Goal: Task Accomplishment & Management: Manage account settings

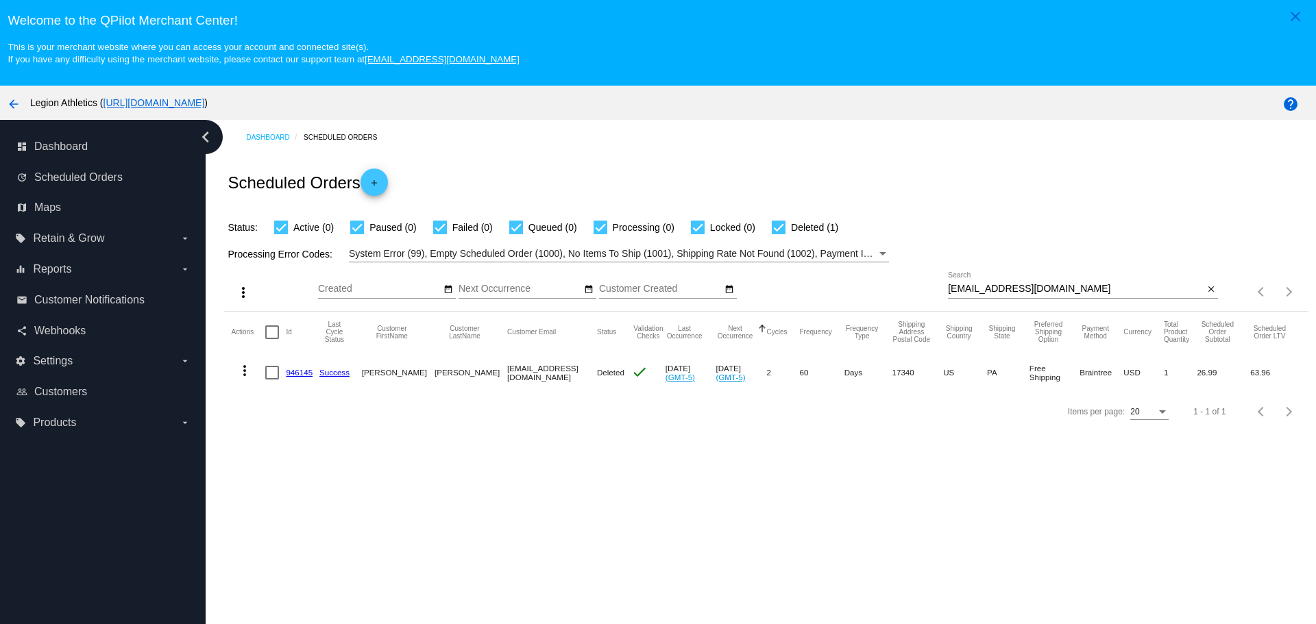
click at [1015, 297] on div "[EMAIL_ADDRESS][DOMAIN_NAME] Search" at bounding box center [1076, 285] width 256 height 27
click at [1023, 291] on input "[EMAIL_ADDRESS][DOMAIN_NAME]" at bounding box center [1076, 289] width 256 height 11
paste input "chewybac39"
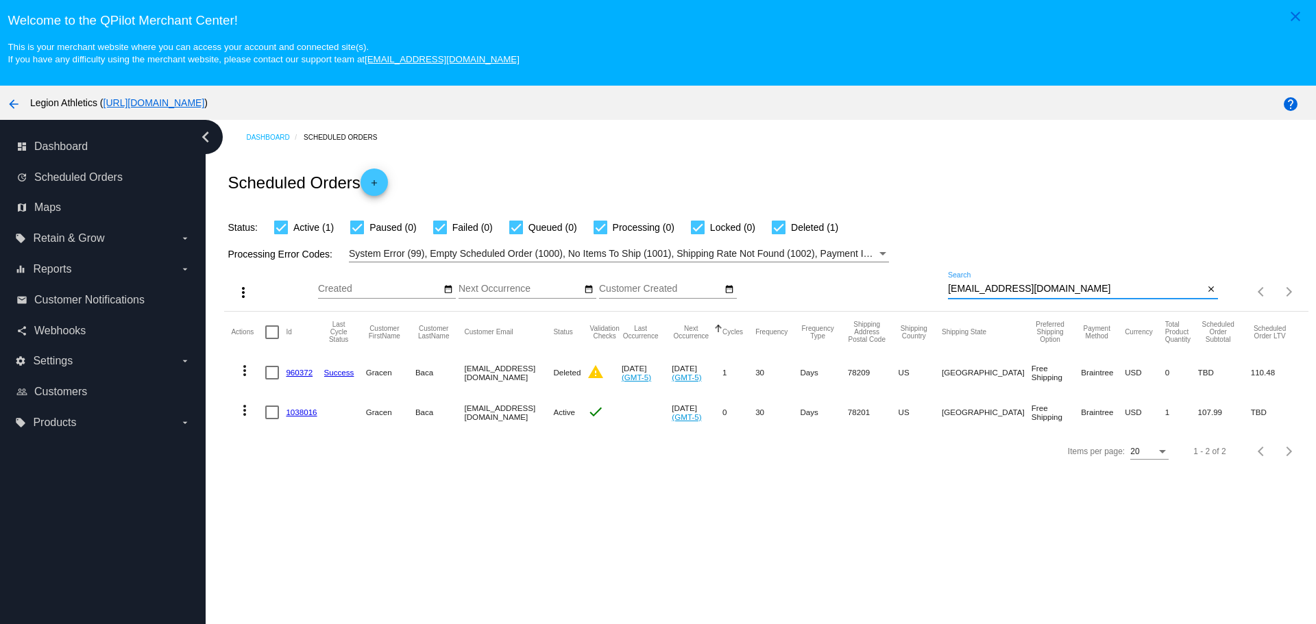
type input "[EMAIL_ADDRESS][DOMAIN_NAME]"
click at [299, 407] on mat-cell "1038016" at bounding box center [305, 413] width 38 height 40
click at [298, 412] on link "1038016" at bounding box center [301, 412] width 31 height 9
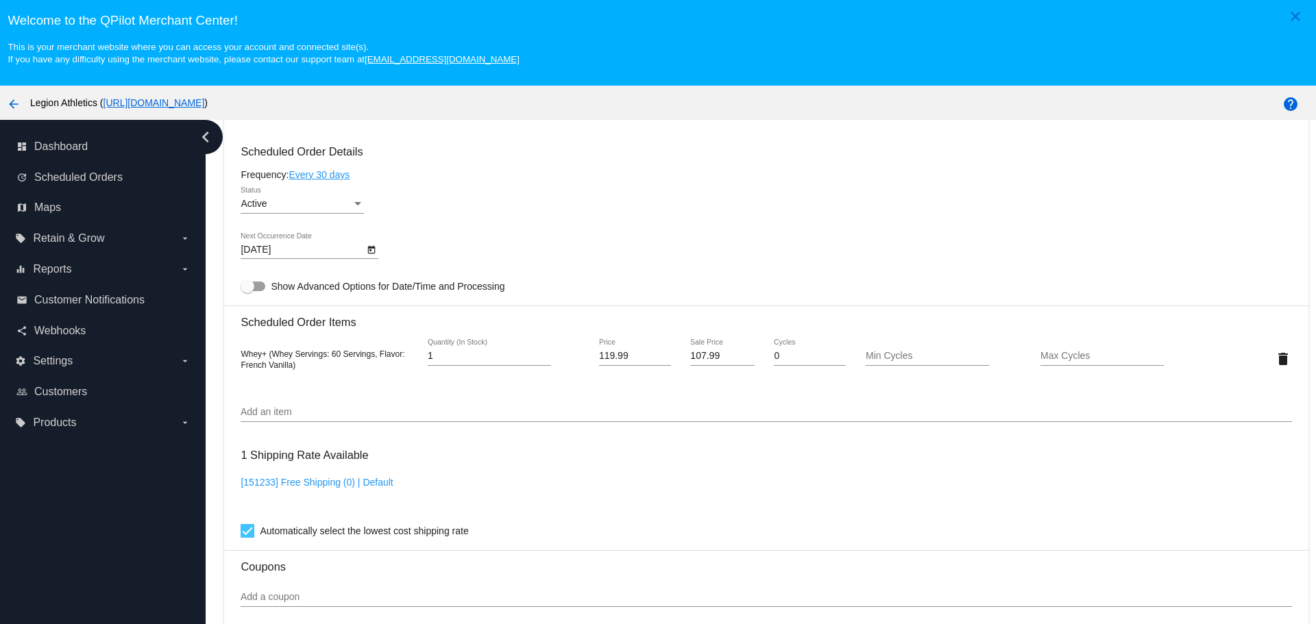
scroll to position [685, 0]
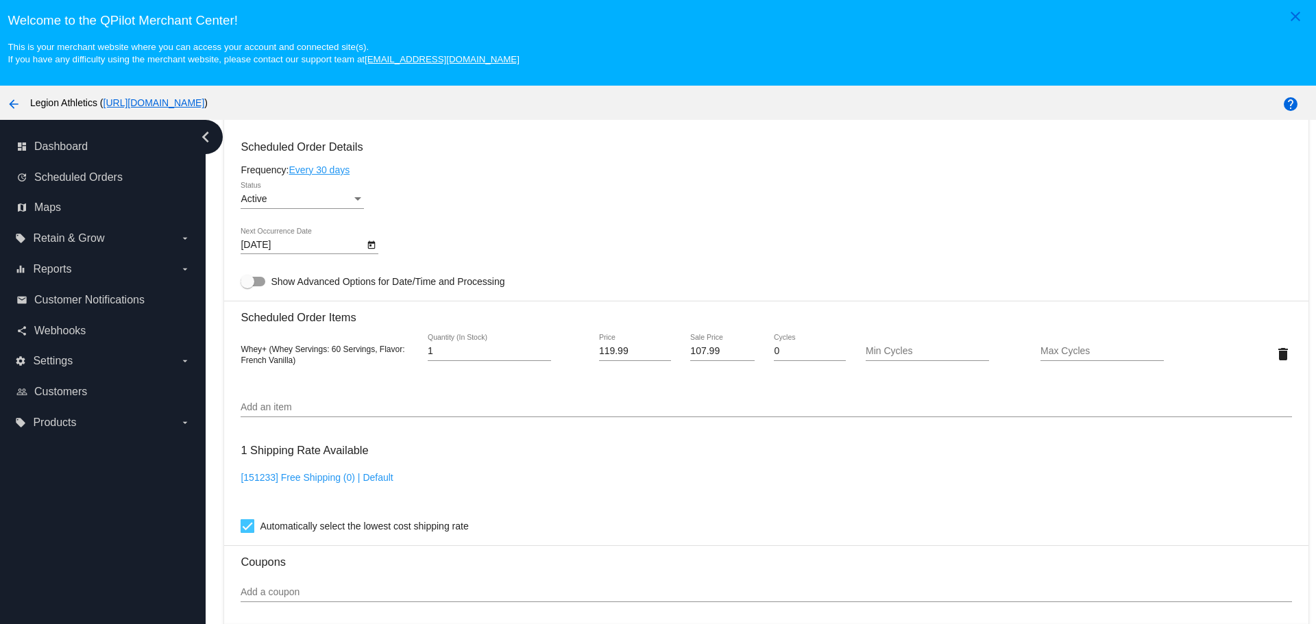
click at [376, 391] on div "Add an item" at bounding box center [766, 404] width 1051 height 27
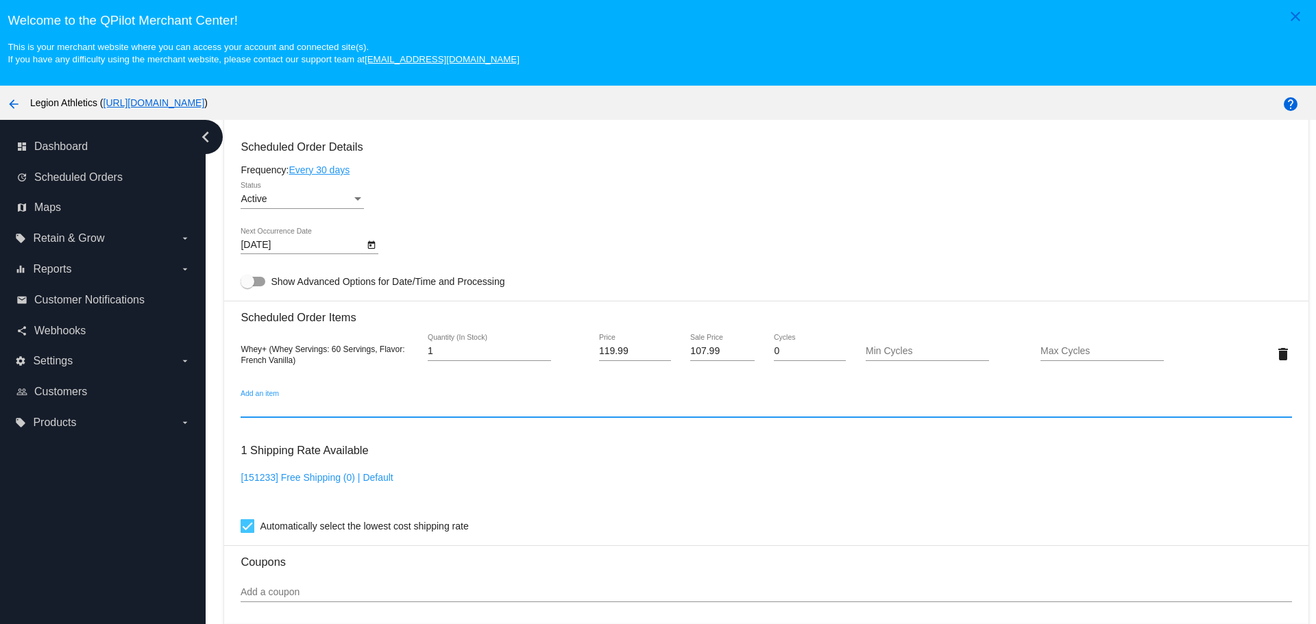
click at [375, 402] on input "Add an item" at bounding box center [766, 407] width 1051 height 11
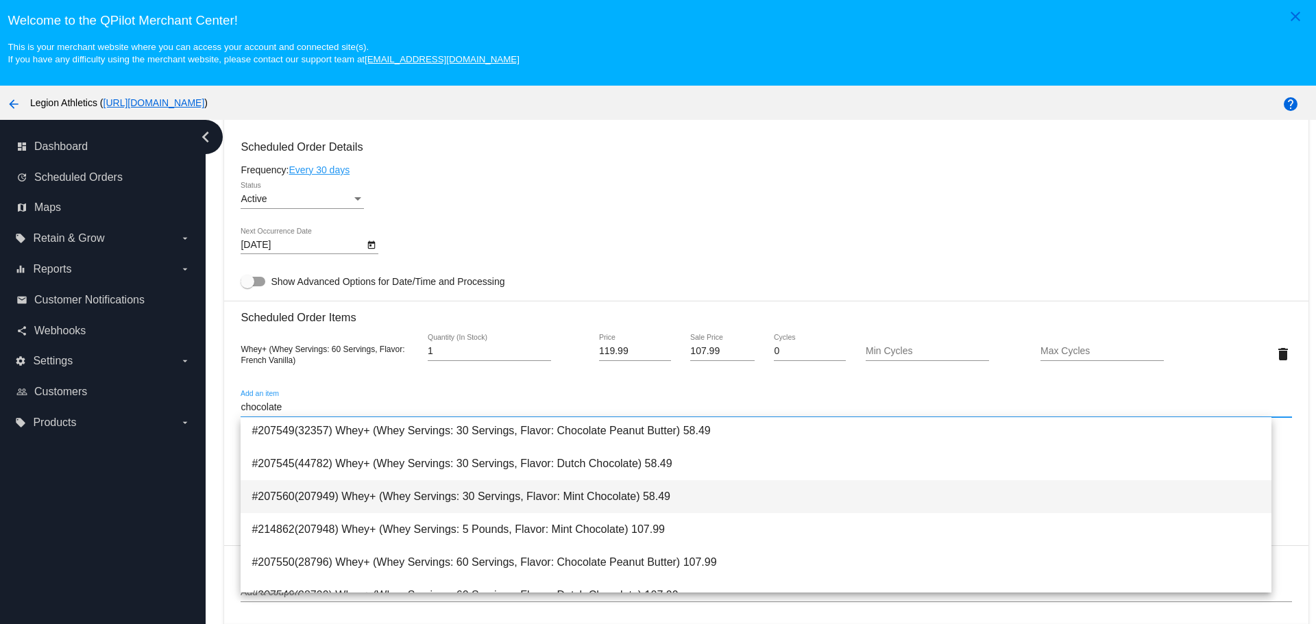
scroll to position [384, 0]
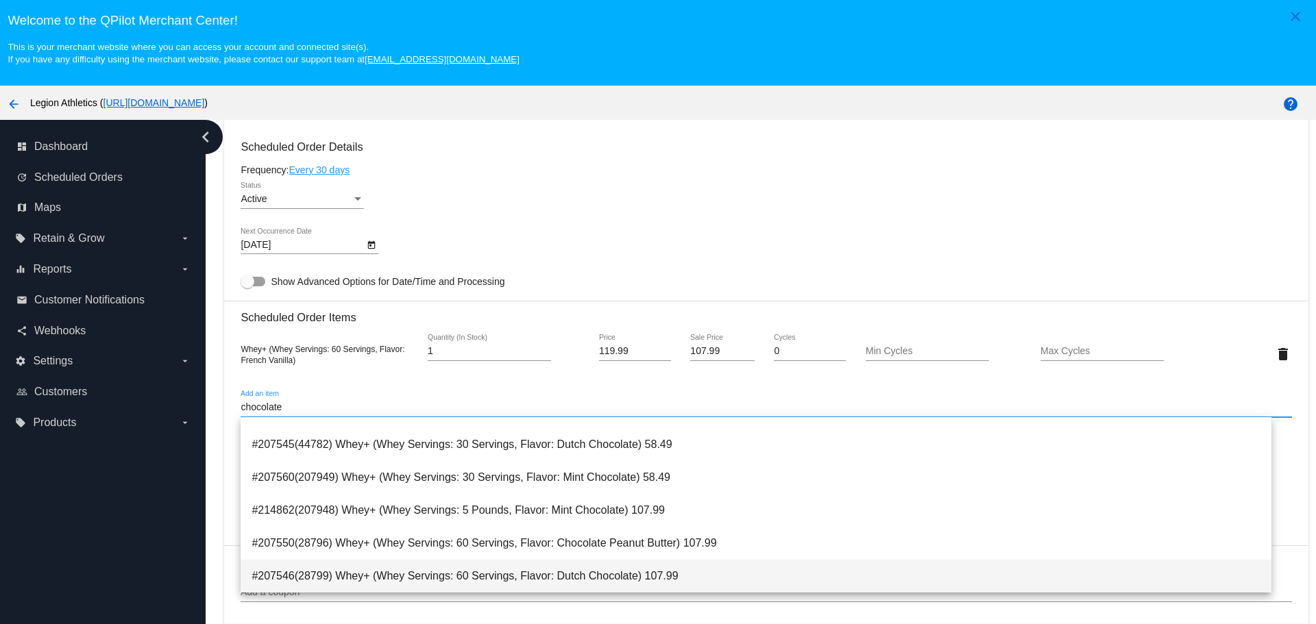
type input "chocolate"
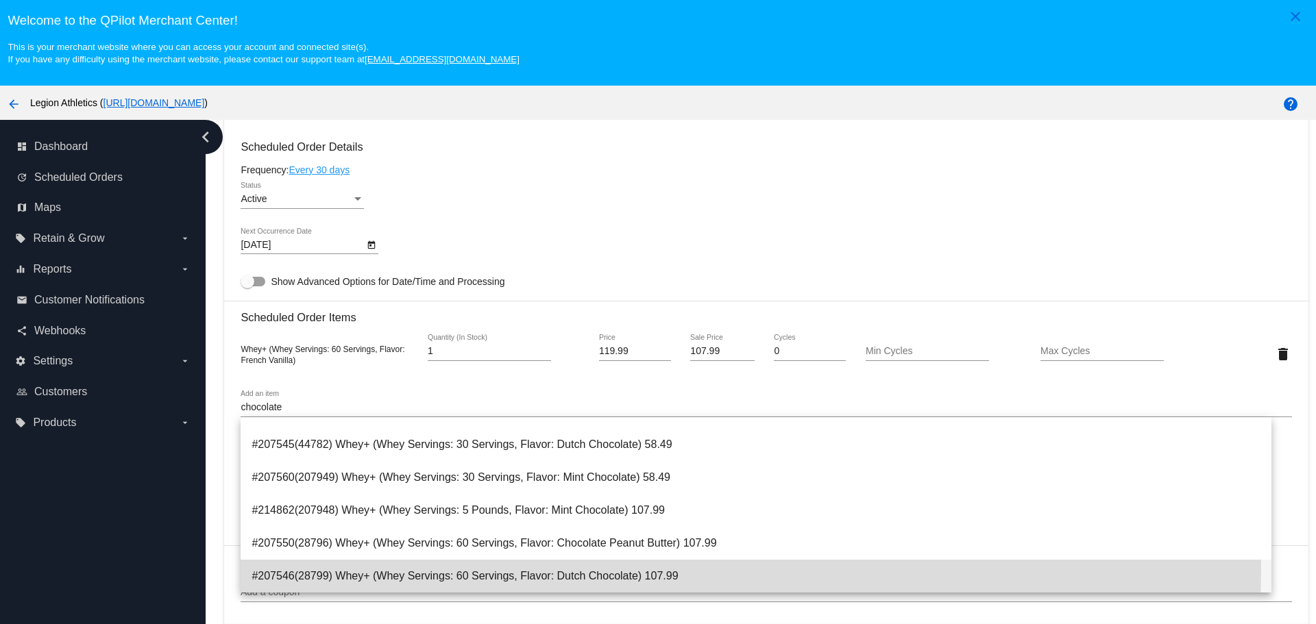
click at [423, 564] on span "#207546(28799) Whey+ (Whey Servings: 60 Servings, Flavor: Dutch Chocolate) 107.…" at bounding box center [756, 576] width 1008 height 33
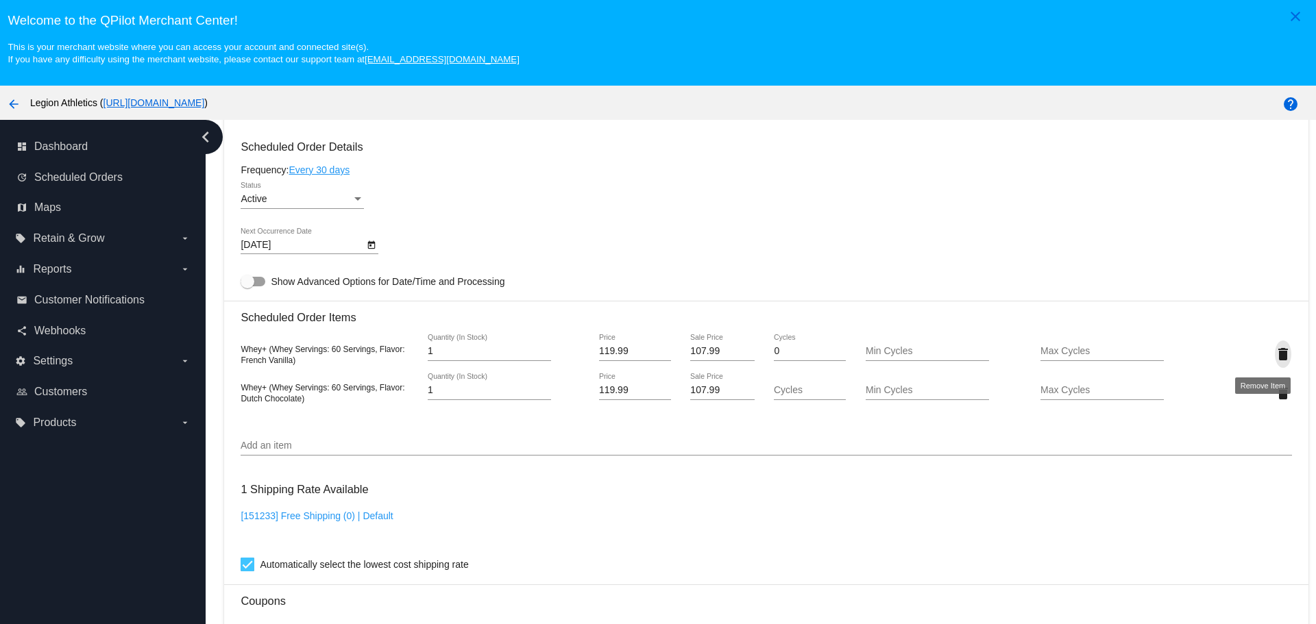
click at [1275, 347] on mat-icon "delete" at bounding box center [1283, 354] width 16 height 16
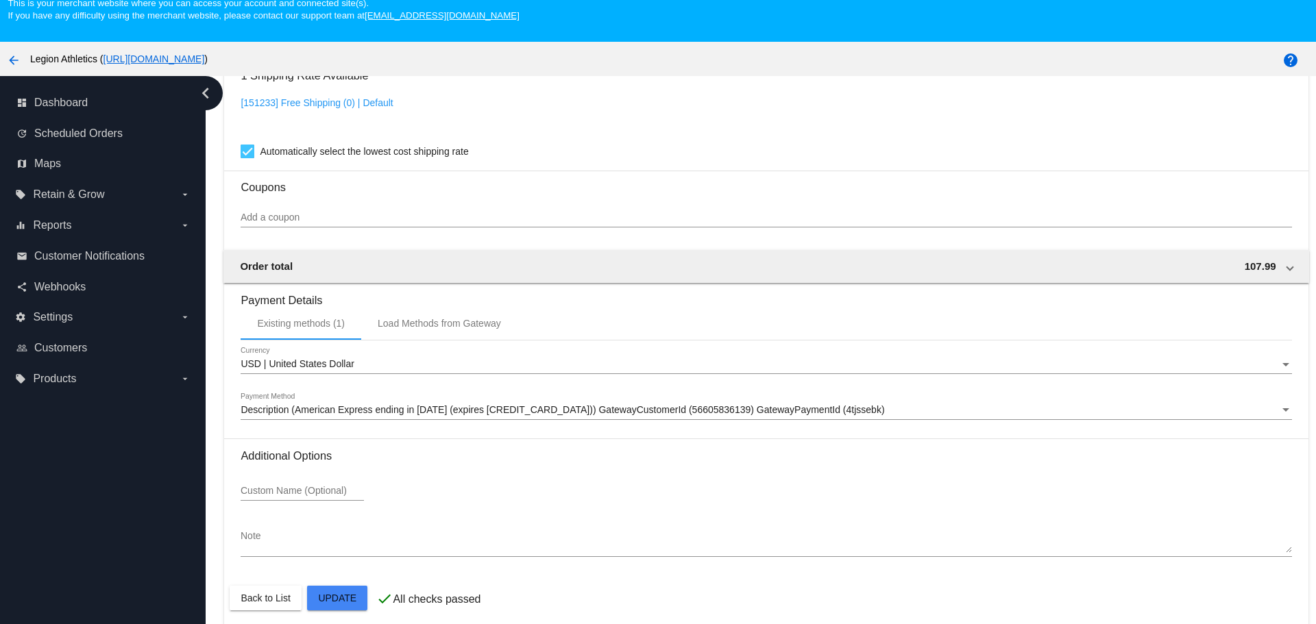
scroll to position [86, 0]
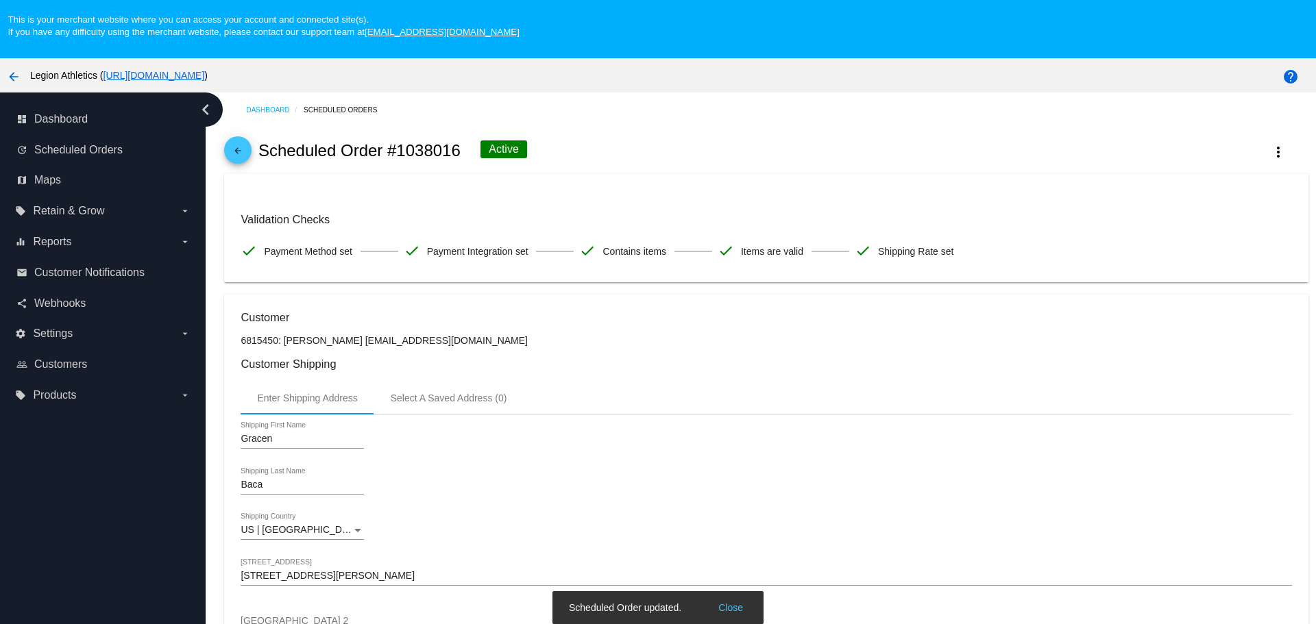
scroll to position [0, 0]
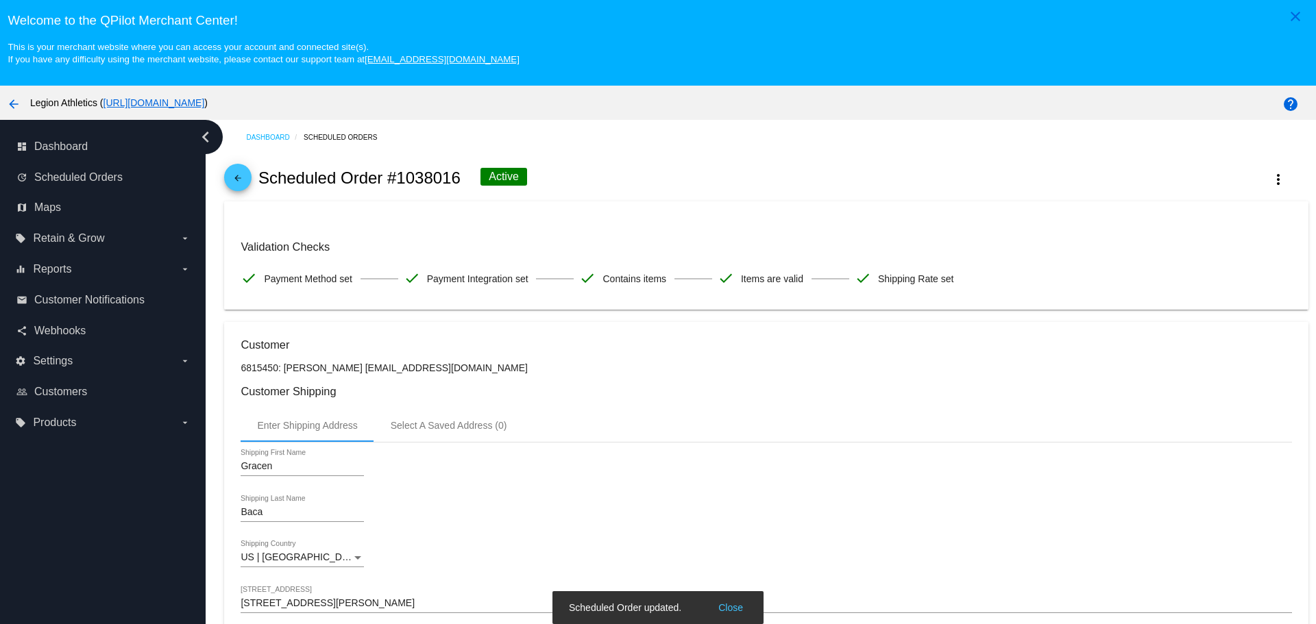
click at [234, 178] on mat-icon "arrow_back" at bounding box center [238, 181] width 16 height 16
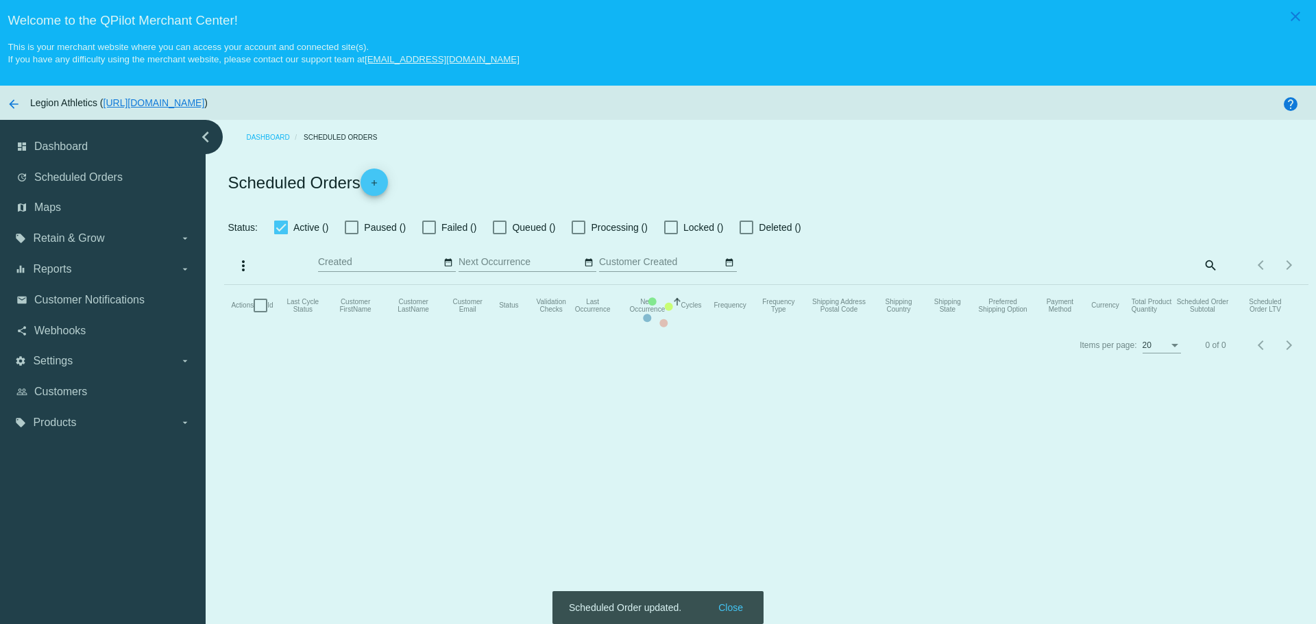
checkbox input "true"
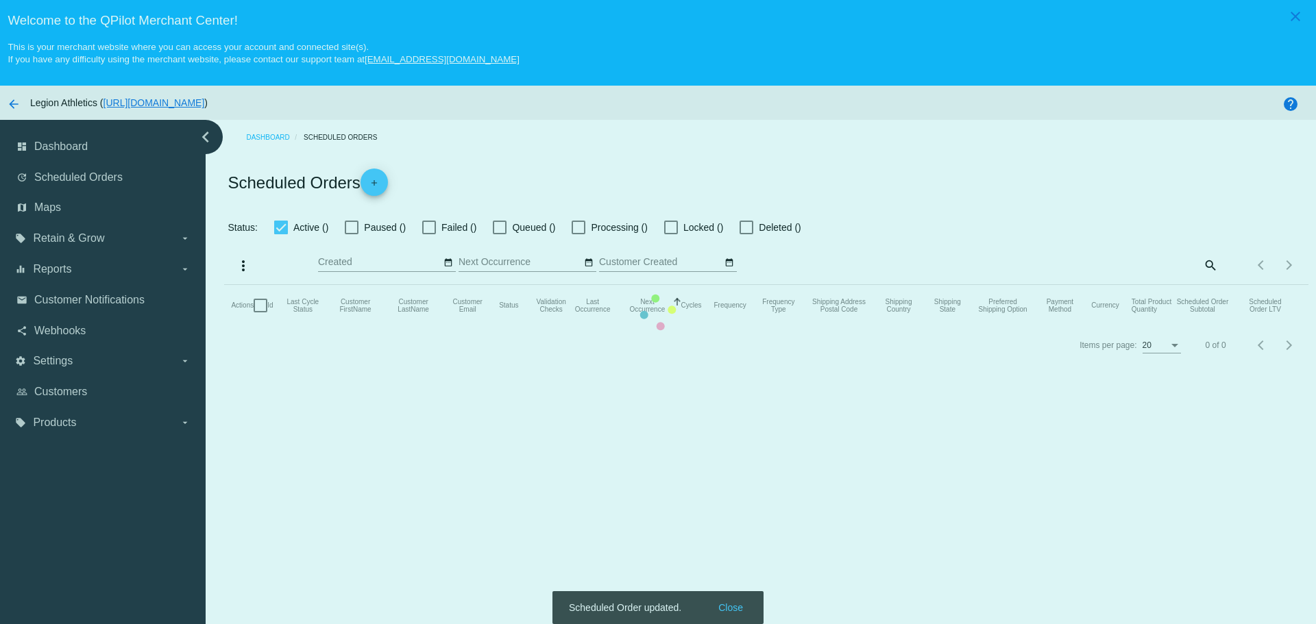
checkbox input "true"
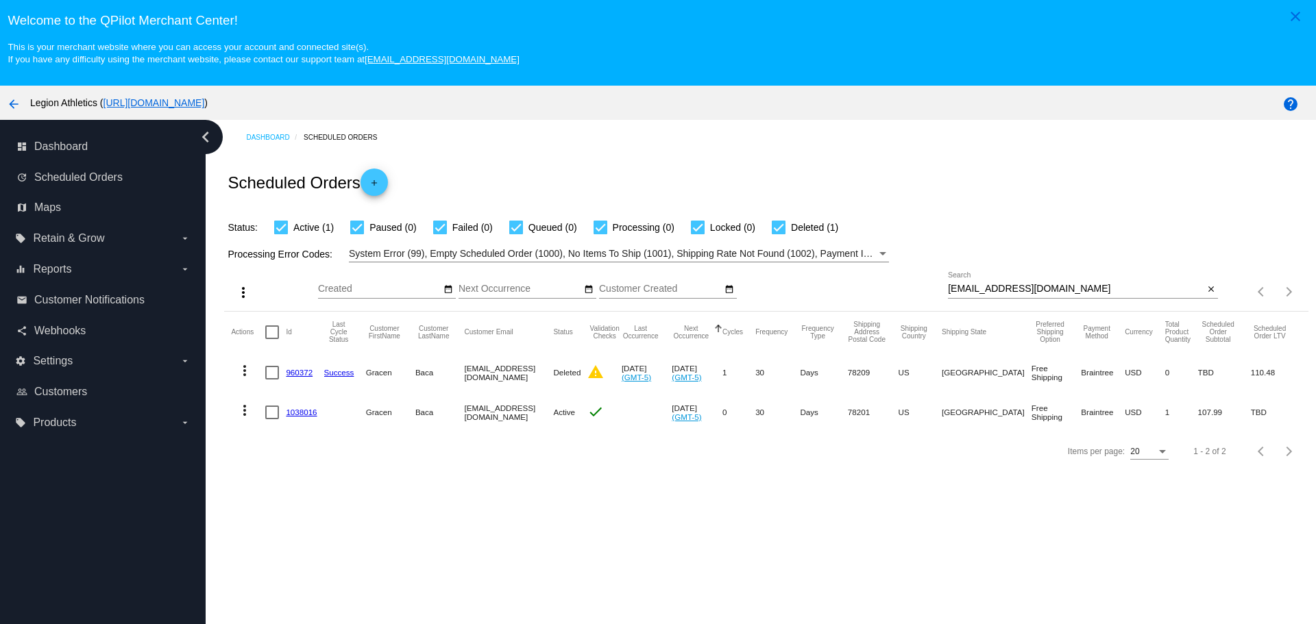
click at [1070, 292] on input "[EMAIL_ADDRESS][DOMAIN_NAME]" at bounding box center [1076, 289] width 256 height 11
paste input "[EMAIL_ADDRESS]"
type input "[EMAIL_ADDRESS][DOMAIN_NAME]"
